Goal: Communication & Community: Answer question/provide support

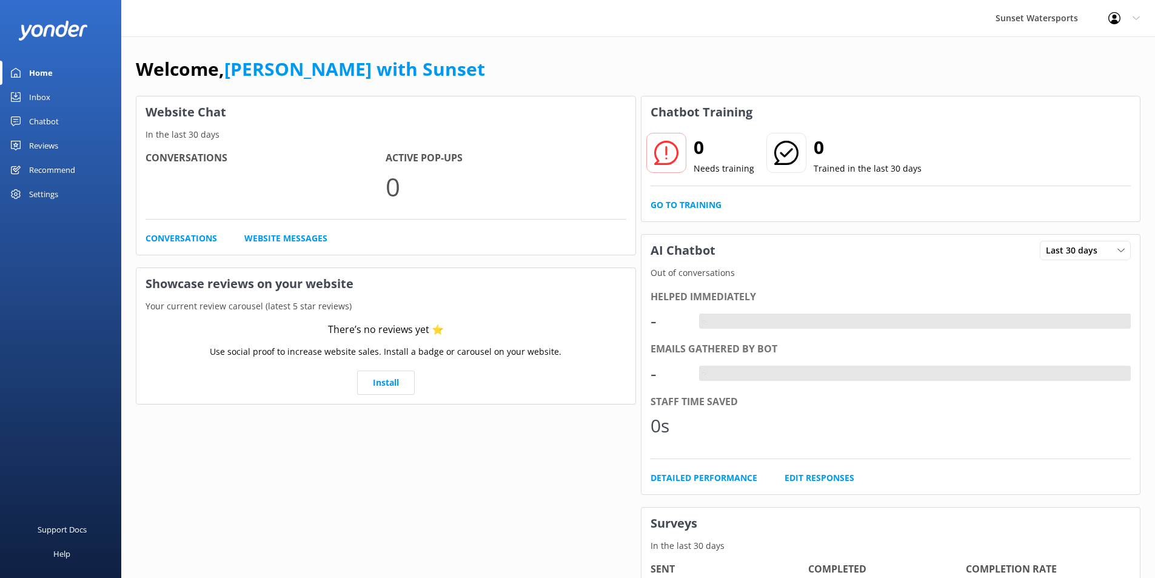
click at [42, 96] on div "Inbox" at bounding box center [39, 97] width 21 height 24
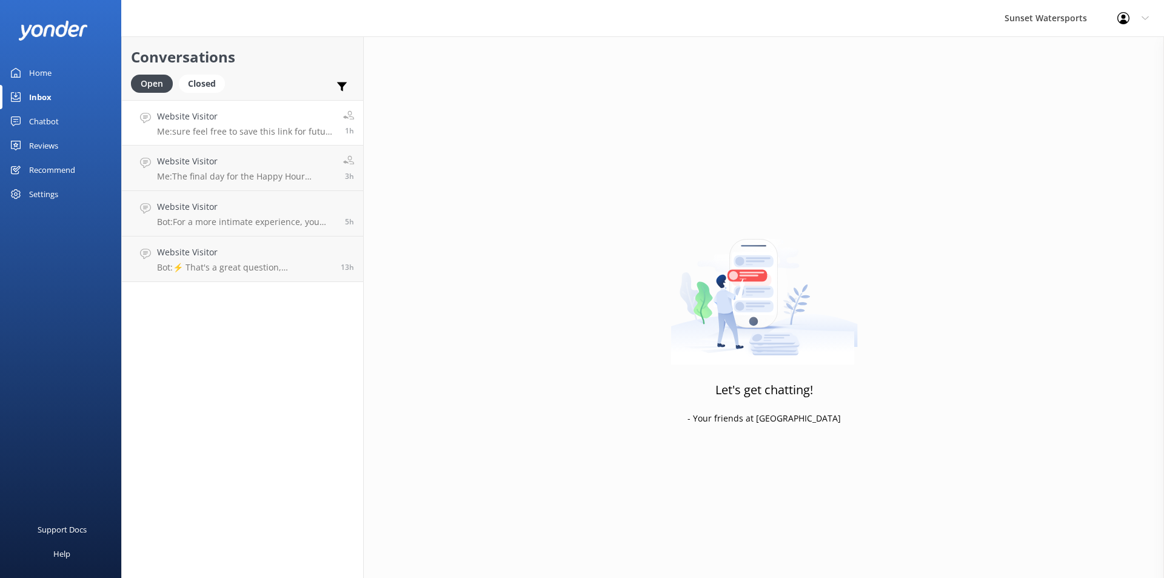
click at [250, 128] on p "Me: sure feel free to save this link for future checkout specials [URL][DOMAIN_…" at bounding box center [245, 131] width 177 height 11
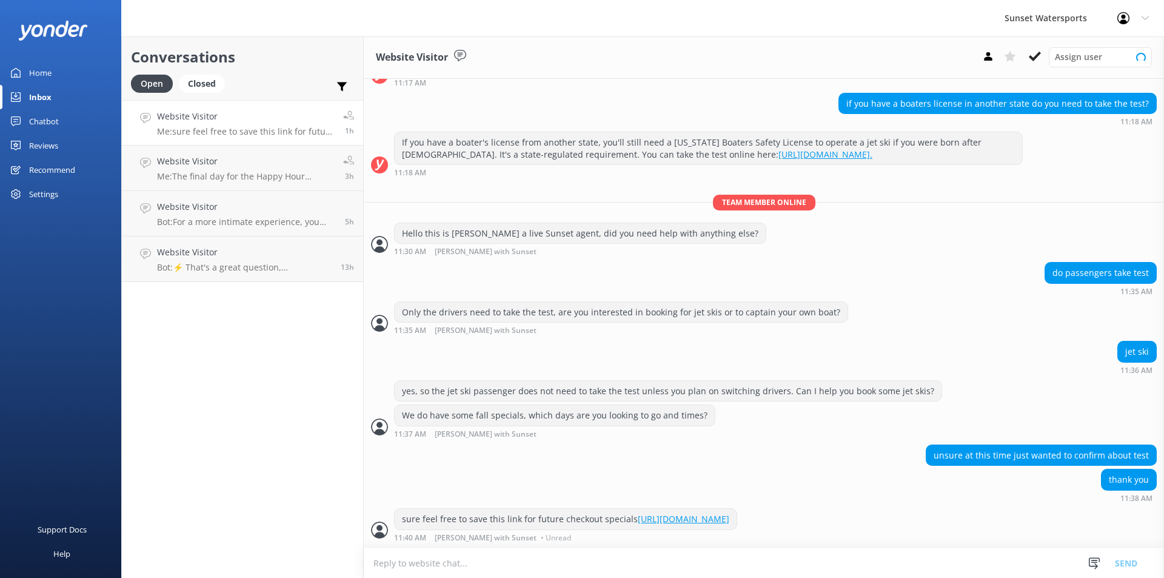
scroll to position [119, 0]
click at [279, 176] on p "Me: The final day for the Happy Hour Sandbar trip will be [DATE], due to the up…" at bounding box center [245, 176] width 177 height 11
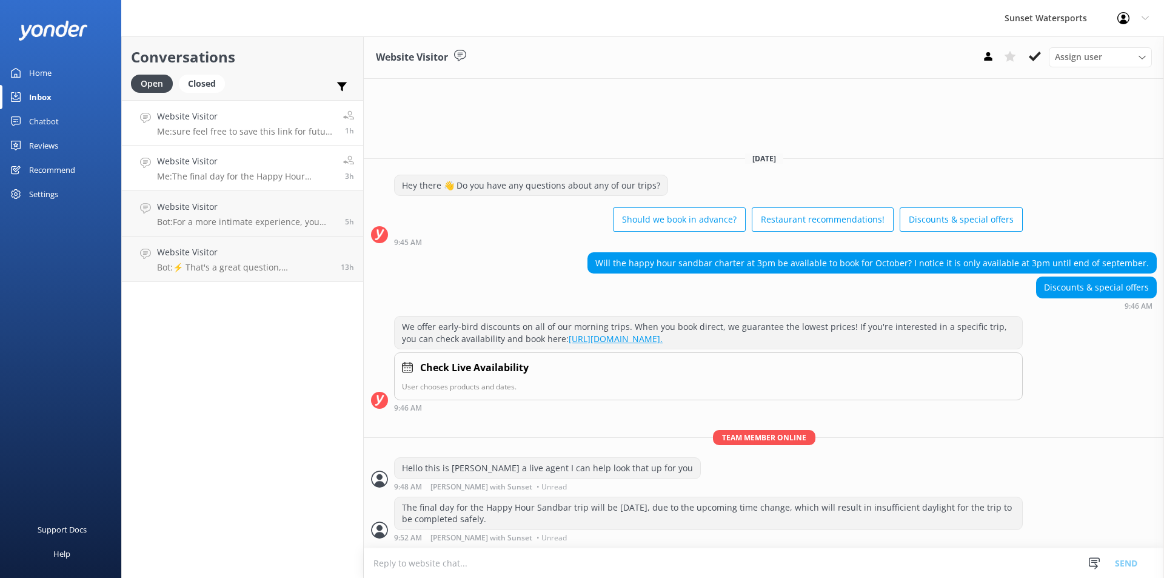
click at [230, 120] on h4 "Website Visitor" at bounding box center [245, 116] width 177 height 13
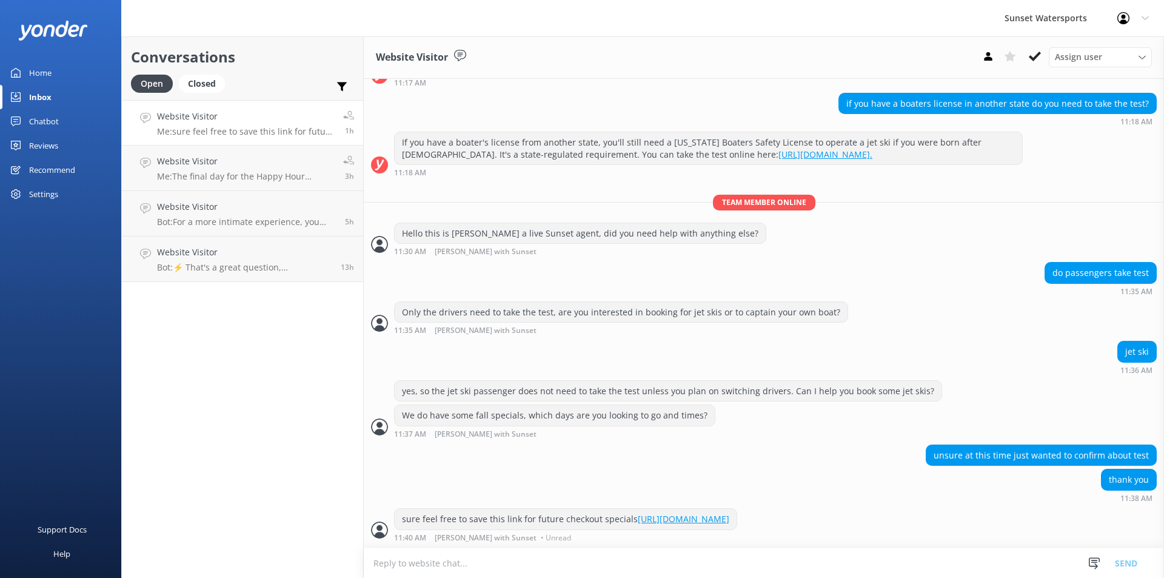
scroll to position [119, 0]
